Goal: Task Accomplishment & Management: Manage account settings

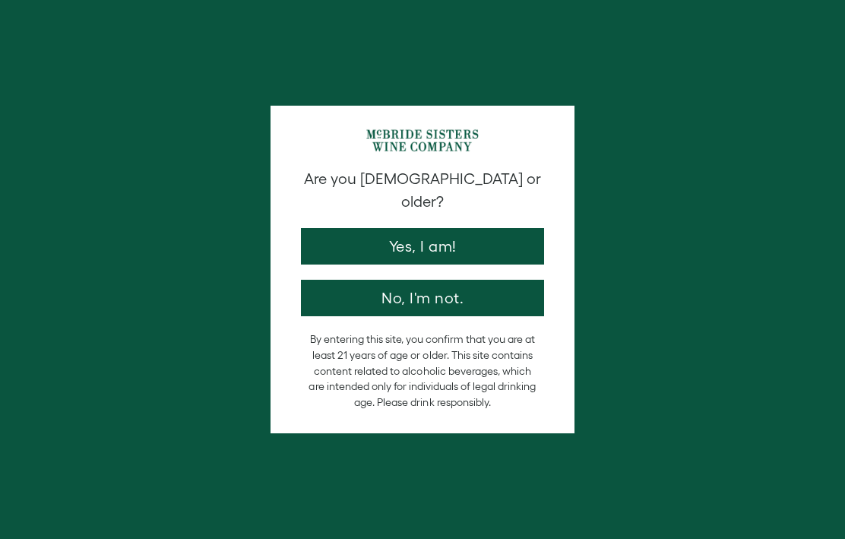
click at [515, 239] on button "Yes, I am!" at bounding box center [422, 246] width 243 height 36
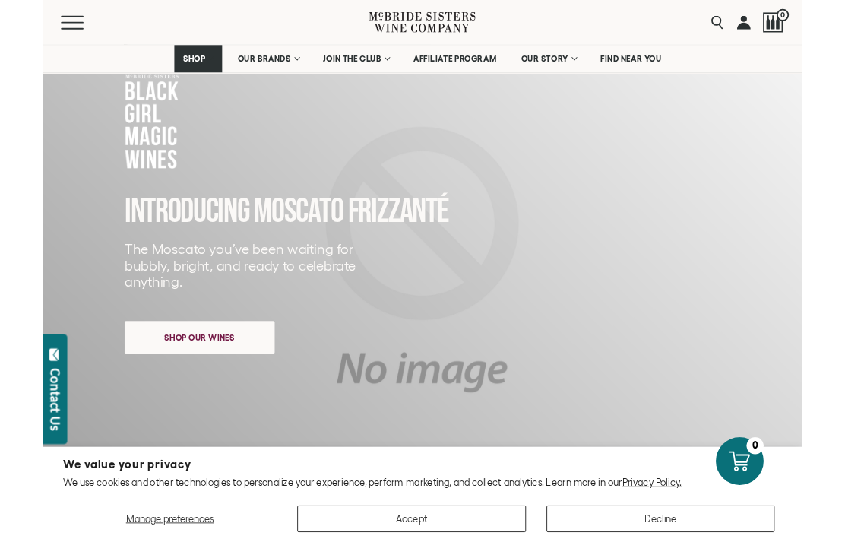
scroll to position [104, 0]
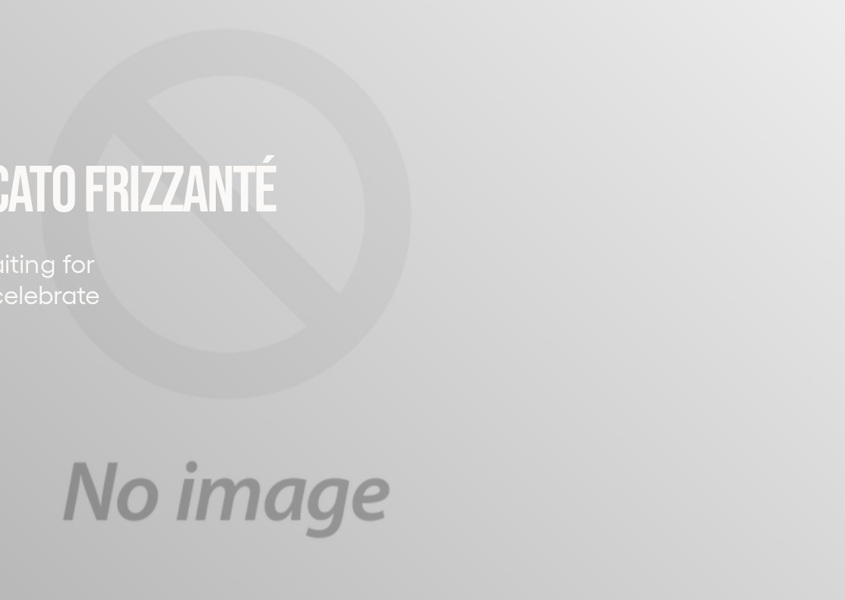
click at [376, 159] on div "INTRODUCING MOSCATO FRIZZANTé The Moscato you’ve been waiting for bubbly, brigh…" at bounding box center [422, 256] width 663 height 351
click at [348, 182] on div "INTRODUCING MOSCATO FRIZZANTé The Moscato you’ve been waiting for bubbly, brigh…" at bounding box center [422, 256] width 663 height 351
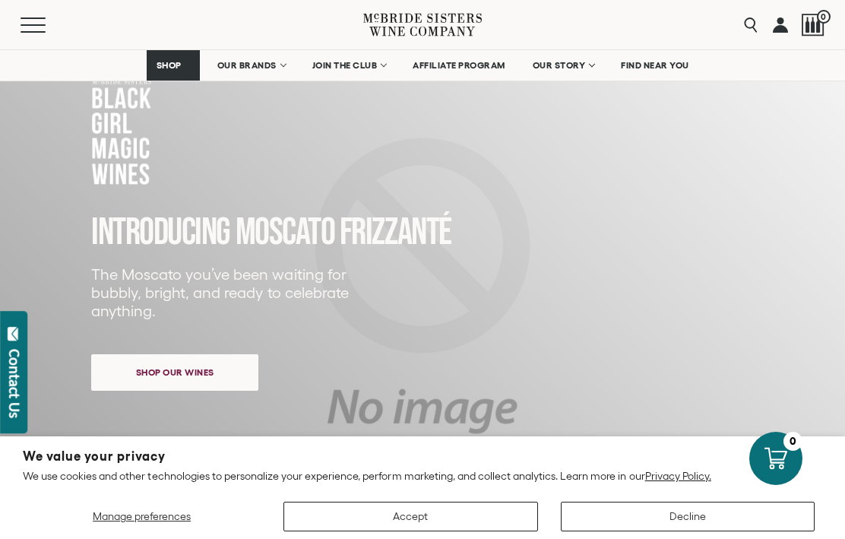
scroll to position [0, 0]
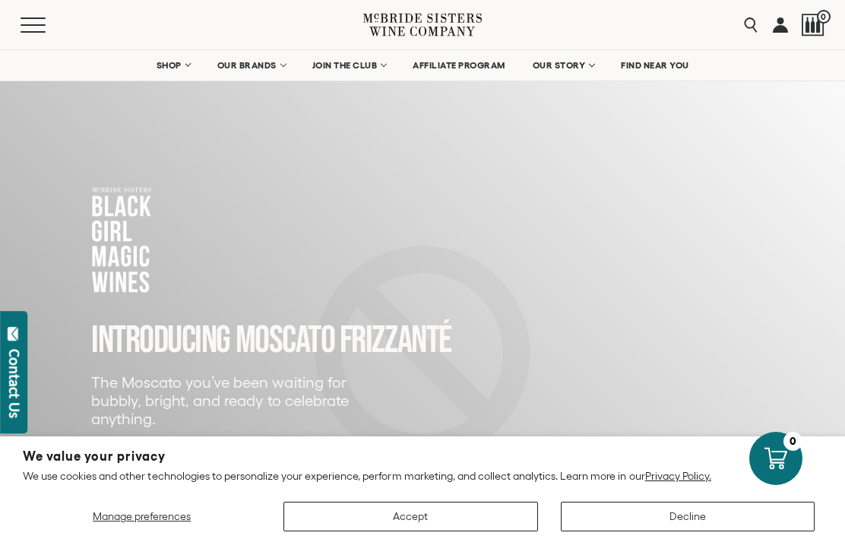
click at [788, 15] on link at bounding box center [780, 24] width 15 height 49
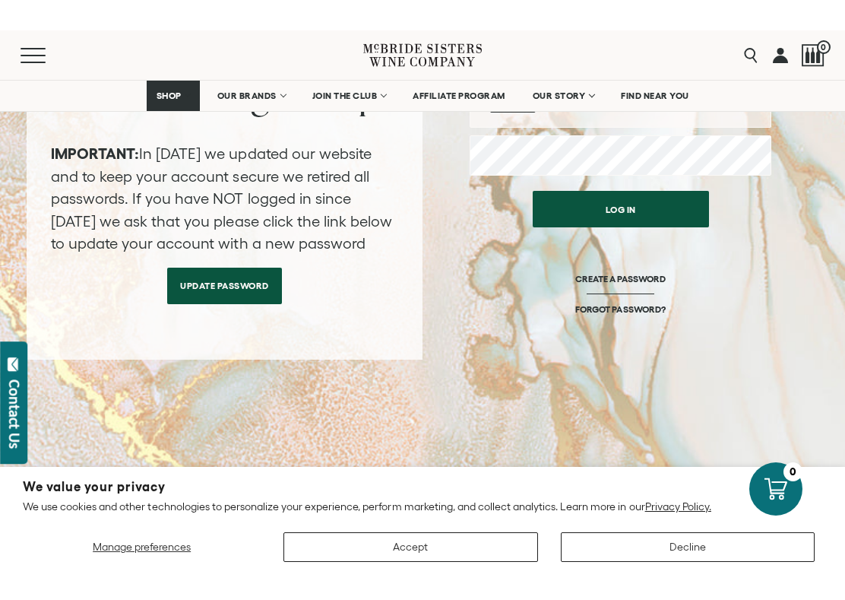
scroll to position [258, 0]
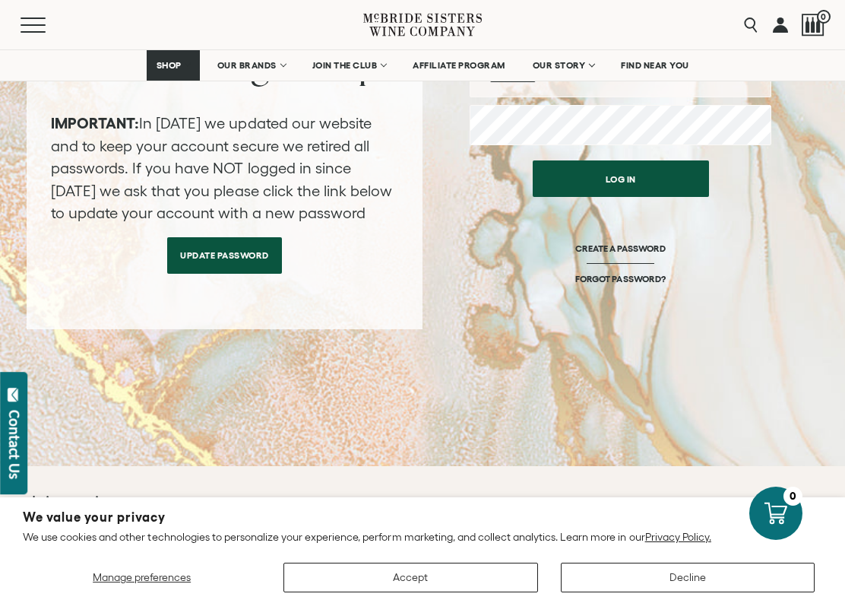
click at [694, 306] on div "Log in CREATE A PASSWORD FORGOT PASSWORD?" at bounding box center [621, 241] width 302 height 176
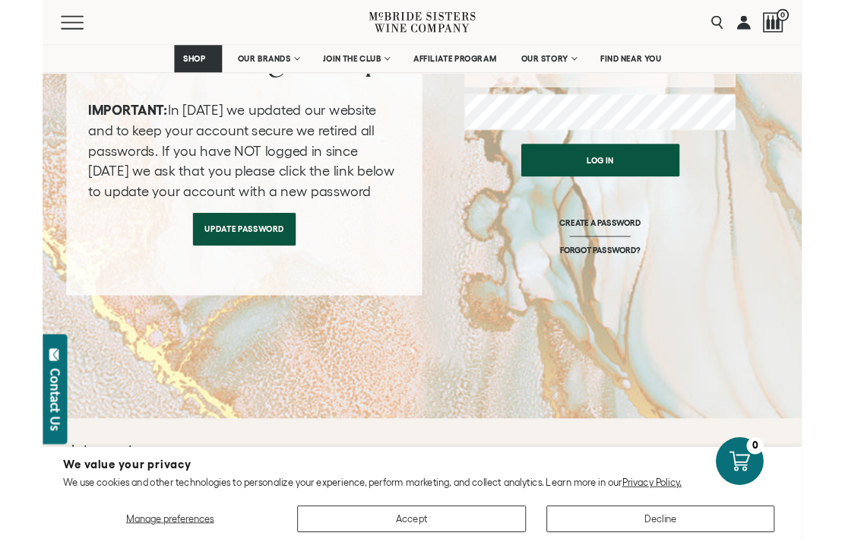
scroll to position [0, 0]
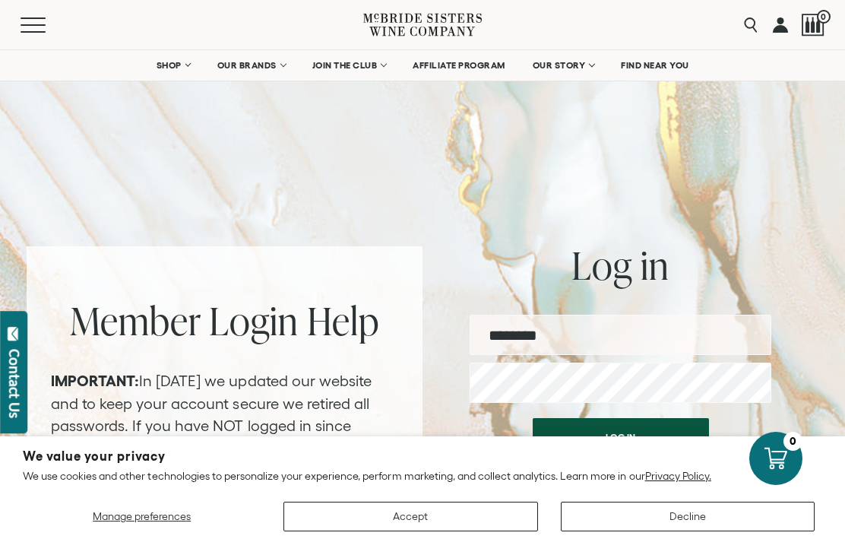
click at [677, 512] on button "Decline" at bounding box center [688, 517] width 254 height 30
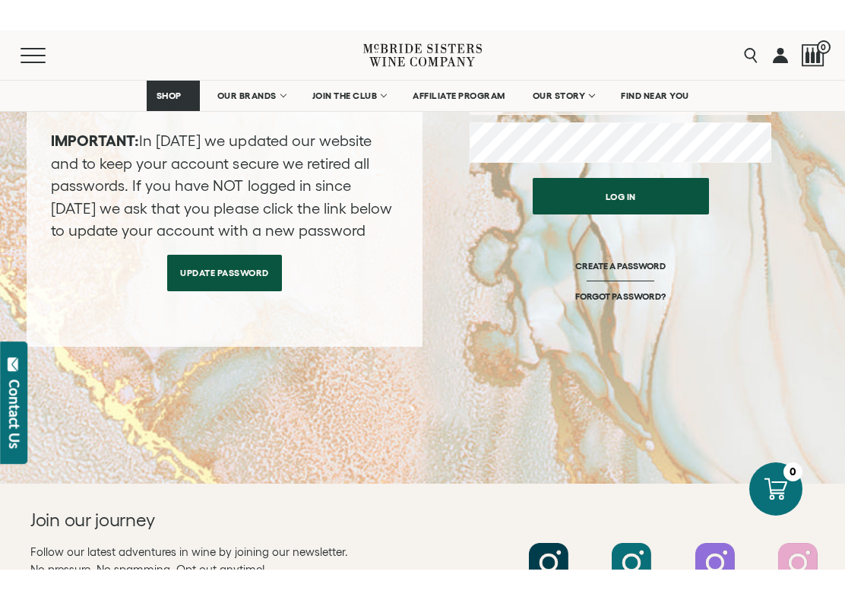
scroll to position [364, 0]
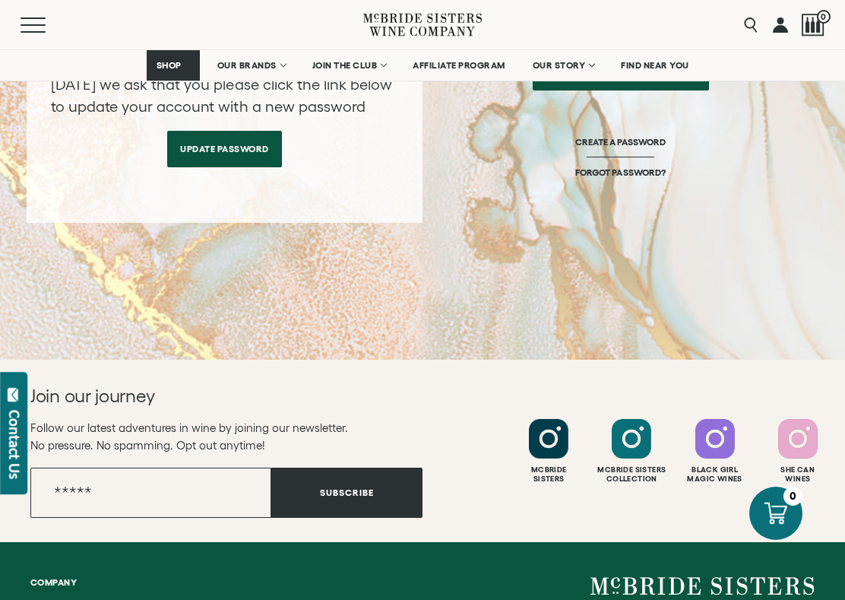
click at [205, 504] on input "Email" at bounding box center [150, 493] width 241 height 50
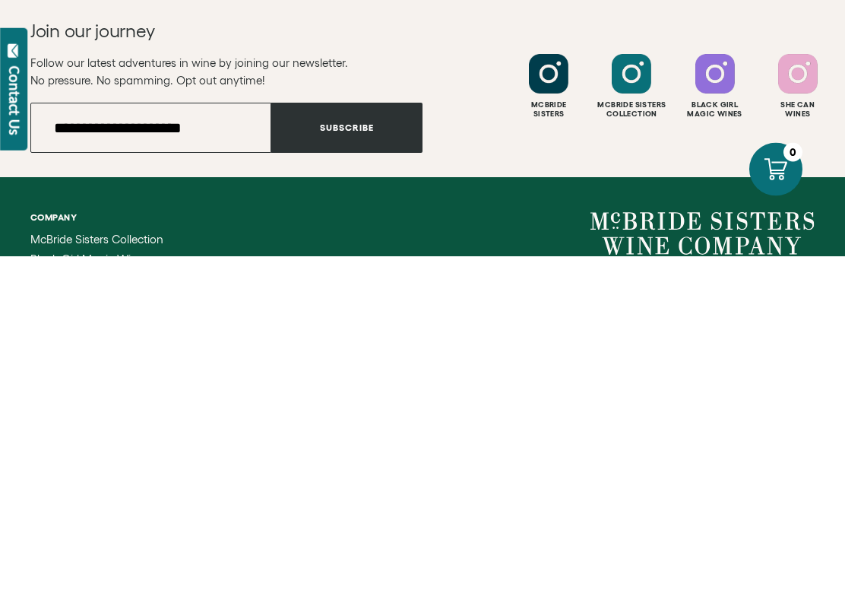
type input "**********"
click at [361, 447] on button "Subscribe" at bounding box center [346, 472] width 151 height 50
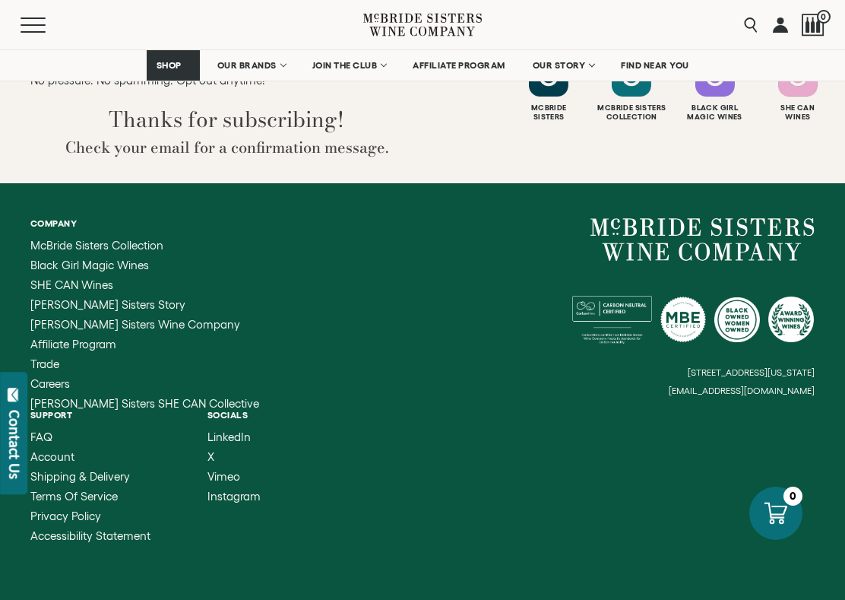
click at [2, 332] on div "Company McBride Sisters Collection Black Girl Magic Wines SHE CAN Wines McBride…" at bounding box center [422, 380] width 845 height 394
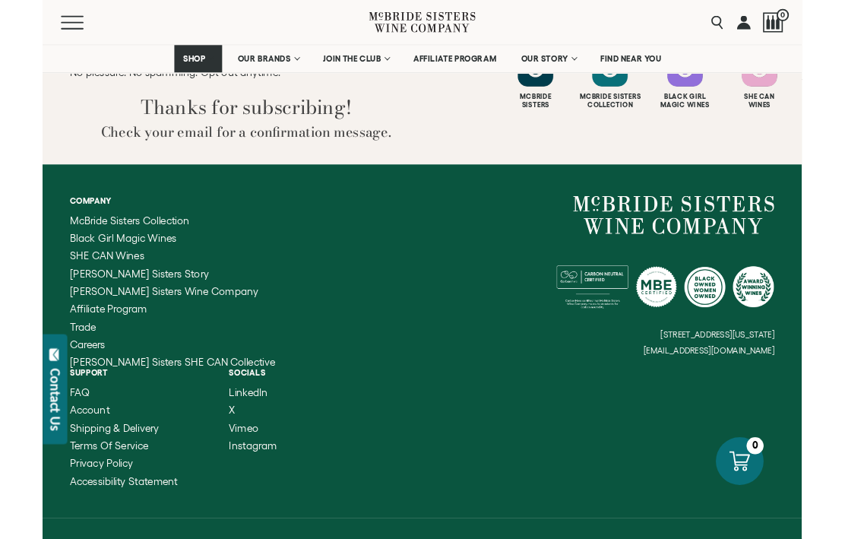
scroll to position [728, 0]
